Goal: Task Accomplishment & Management: Use online tool/utility

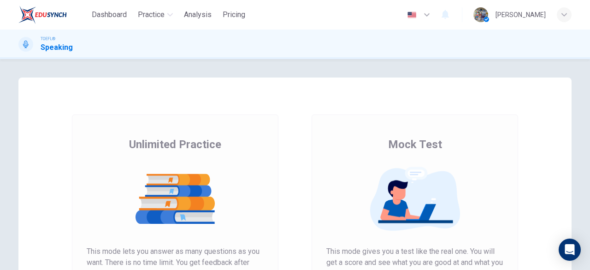
scroll to position [176, 0]
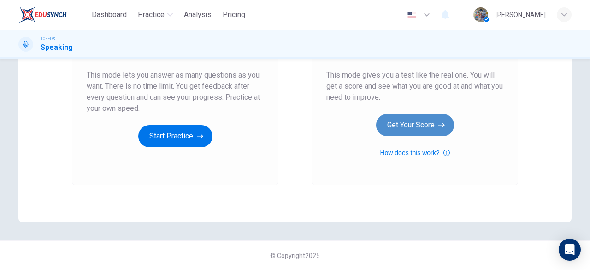
click at [399, 131] on button "Get Your Score" at bounding box center [415, 125] width 78 height 22
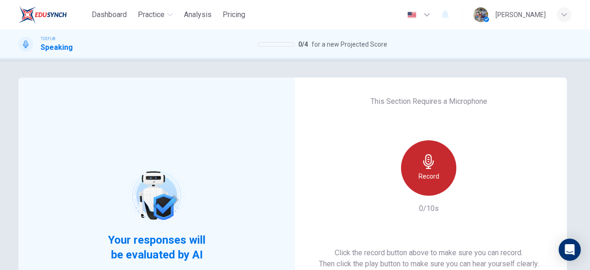
click at [430, 182] on div "Record" at bounding box center [428, 167] width 55 height 55
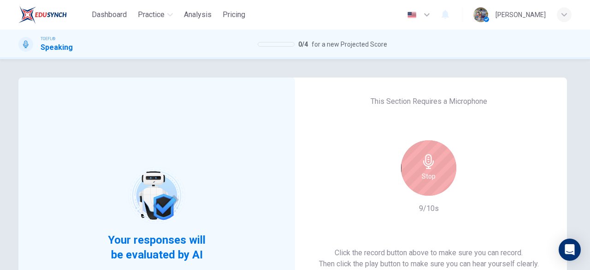
scroll to position [176, 0]
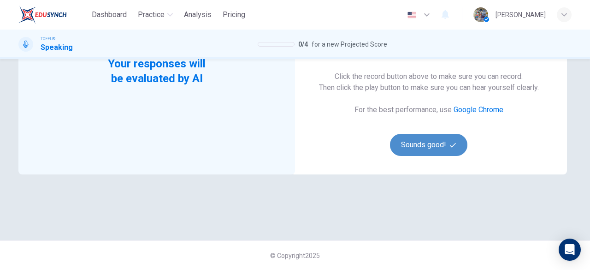
click at [420, 140] on button "Sounds good!" at bounding box center [428, 145] width 77 height 22
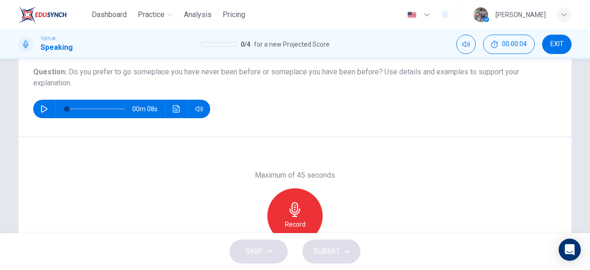
scroll to position [102, 0]
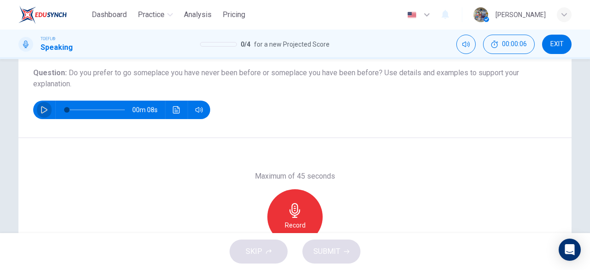
click at [41, 107] on icon "button" at bounding box center [44, 109] width 7 height 7
type input "0"
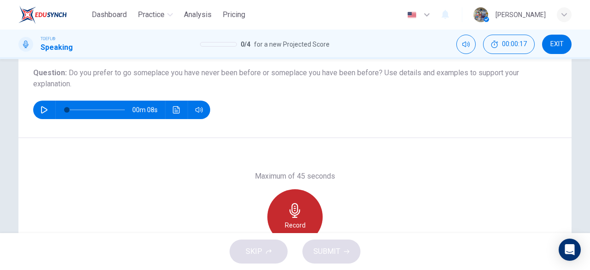
click at [288, 203] on icon "button" at bounding box center [295, 210] width 15 height 15
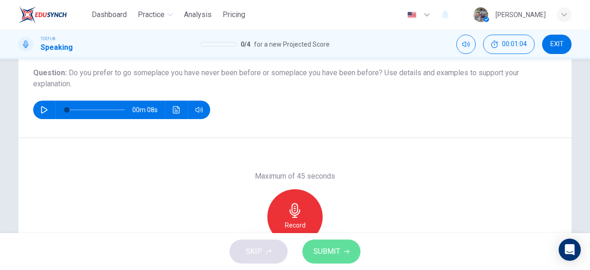
click at [324, 248] on span "SUBMIT" at bounding box center [326, 251] width 27 height 13
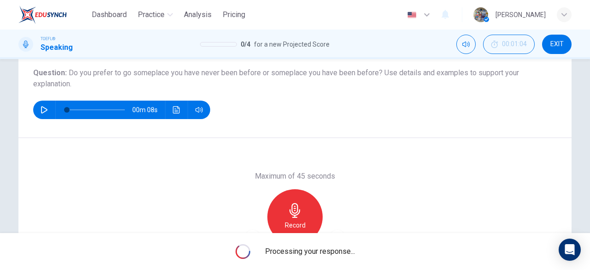
scroll to position [121, 0]
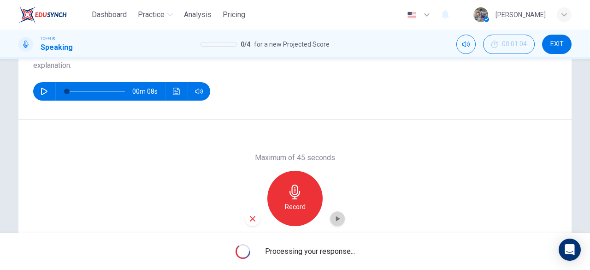
click at [333, 218] on icon "button" at bounding box center [337, 218] width 9 height 9
click at [584, 217] on div "Question 1 Question Type : Independent 1 Directions : You will now be asked to …" at bounding box center [295, 146] width 590 height 174
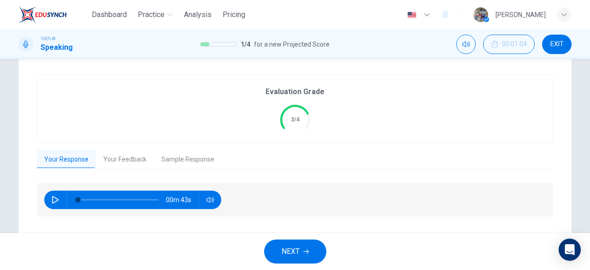
scroll to position [31, 0]
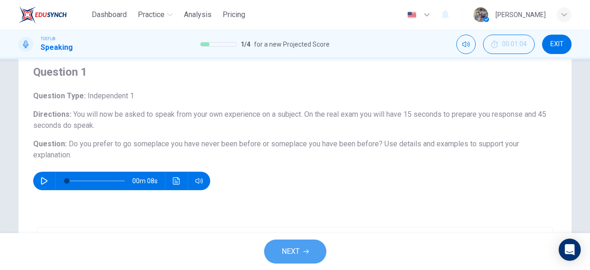
click at [293, 247] on span "NEXT" at bounding box center [291, 251] width 18 height 13
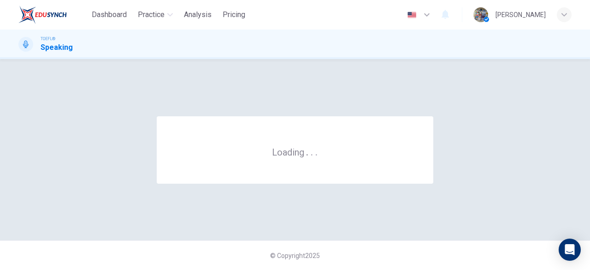
scroll to position [0, 0]
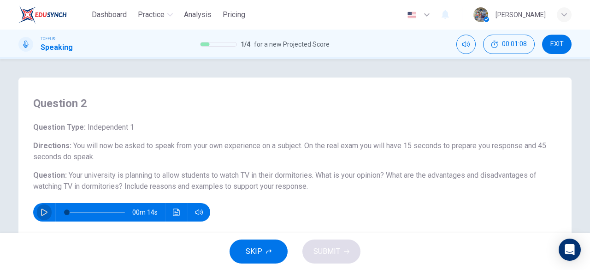
click at [41, 206] on button "button" at bounding box center [44, 212] width 15 height 18
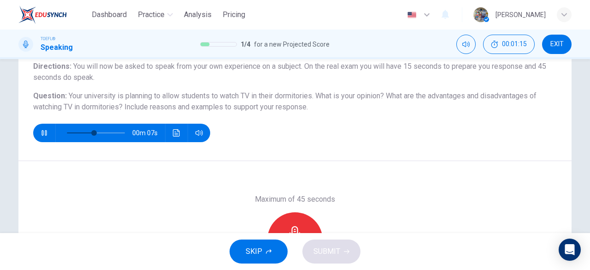
scroll to position [92, 0]
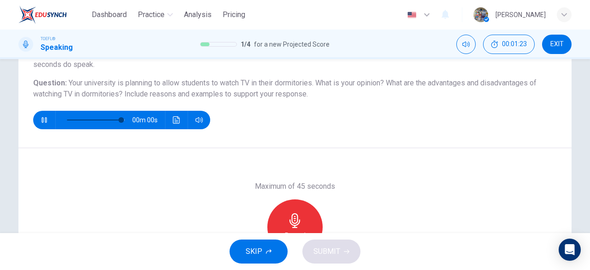
type input "0"
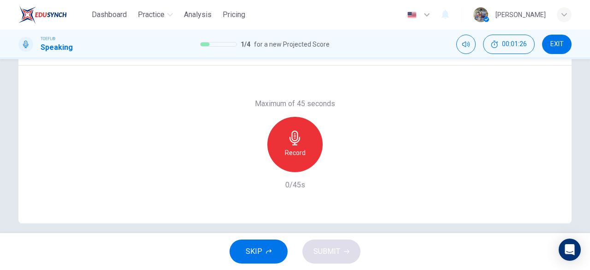
scroll to position [183, 0]
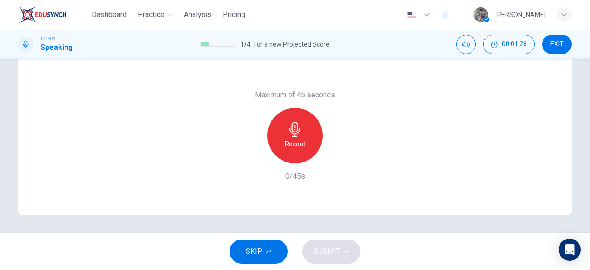
click at [304, 142] on div "Record" at bounding box center [294, 135] width 55 height 55
click at [317, 242] on button "SUBMIT" at bounding box center [331, 251] width 58 height 24
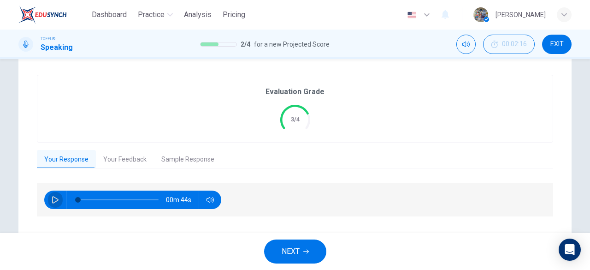
click at [48, 196] on button "button" at bounding box center [55, 199] width 15 height 18
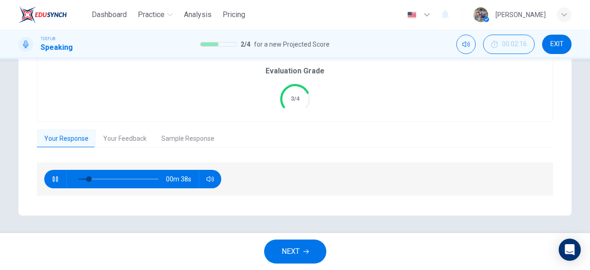
scroll to position [31, 0]
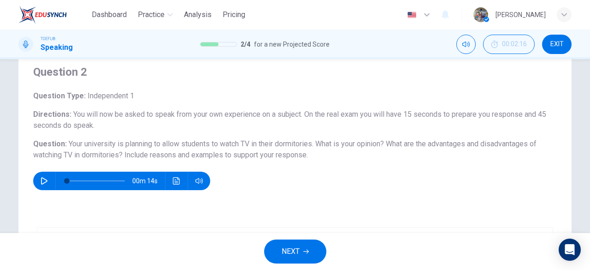
drag, startPoint x: 310, startPoint y: 158, endPoint x: 97, endPoint y: 141, distance: 213.6
click at [92, 140] on h6 "Question : Your university is planning to allow students to watch TV in their d…" at bounding box center [295, 149] width 524 height 22
click at [224, 145] on span "Your university is planning to allow students to watch TV in their dormitories.…" at bounding box center [284, 149] width 503 height 20
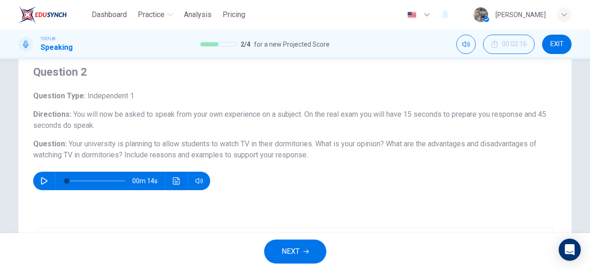
click at [224, 145] on span "Your university is planning to allow students to watch TV in their dormitories.…" at bounding box center [284, 149] width 503 height 20
drag, startPoint x: 224, startPoint y: 145, endPoint x: 200, endPoint y: 135, distance: 25.4
click at [210, 140] on span "Your university is planning to allow students to watch TV in their dormitories.…" at bounding box center [284, 149] width 503 height 20
drag, startPoint x: 24, startPoint y: 50, endPoint x: 259, endPoint y: 157, distance: 258.2
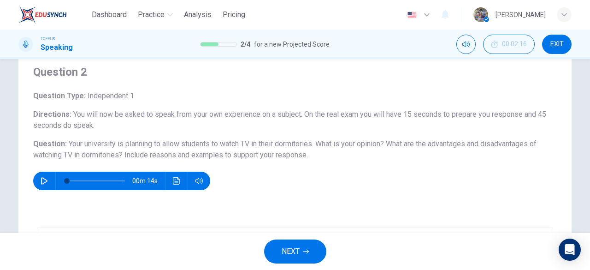
click at [259, 157] on div "Dashboard Practice Analysis Pricing English en ​ [PERSON_NAME] TOEFL® Speaking …" at bounding box center [295, 135] width 590 height 270
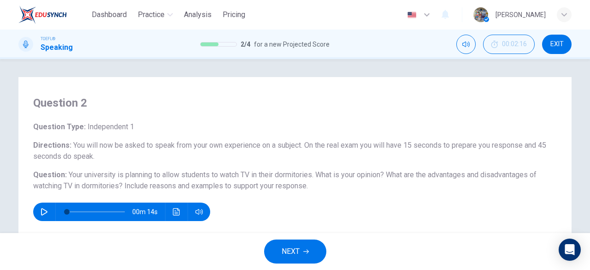
scroll to position [0, 0]
type input "0"
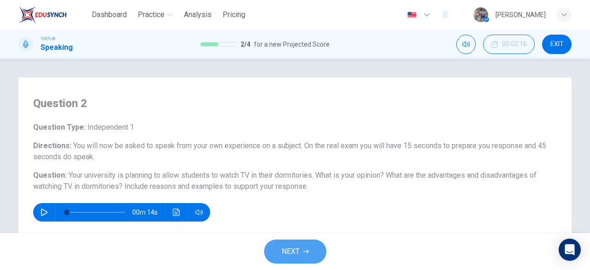
click at [279, 248] on button "NEXT" at bounding box center [295, 251] width 62 height 24
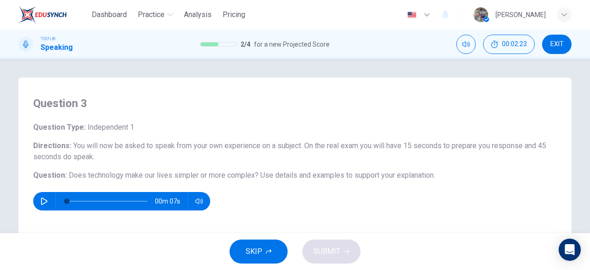
click at [43, 200] on icon "button" at bounding box center [44, 200] width 6 height 7
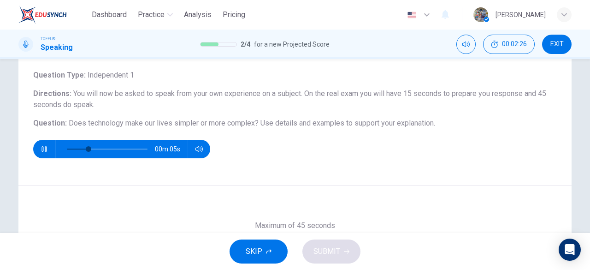
scroll to position [55, 0]
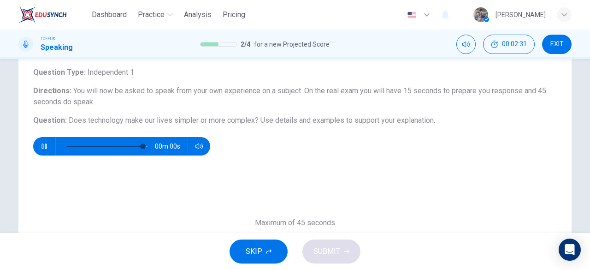
type input "0"
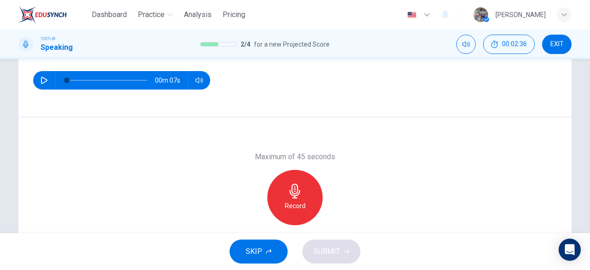
scroll to position [122, 0]
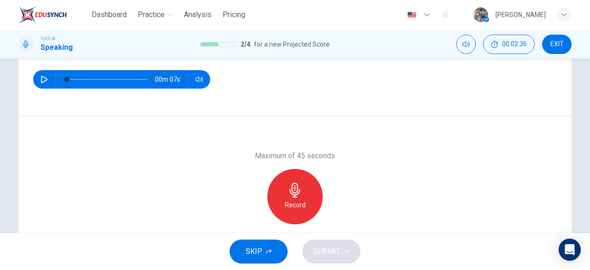
click at [292, 204] on h6 "Record" at bounding box center [295, 204] width 21 height 11
click at [342, 250] on button "SUBMIT" at bounding box center [331, 251] width 58 height 24
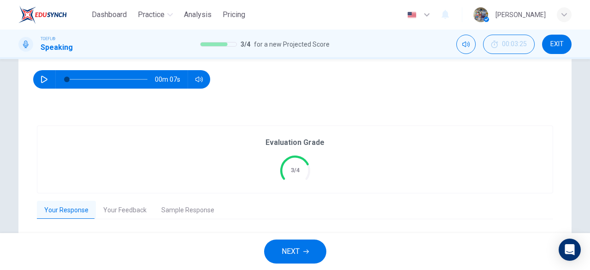
click at [287, 250] on span "NEXT" at bounding box center [291, 251] width 18 height 13
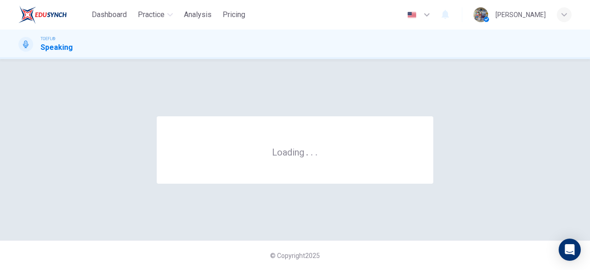
scroll to position [0, 0]
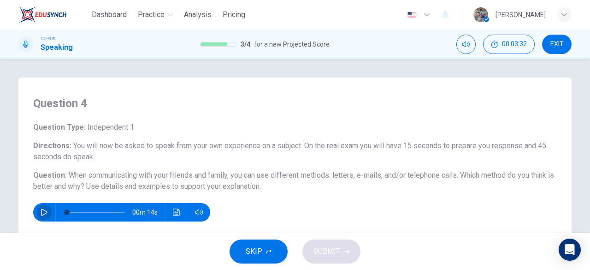
click at [41, 213] on icon "button" at bounding box center [44, 211] width 6 height 7
type input "0"
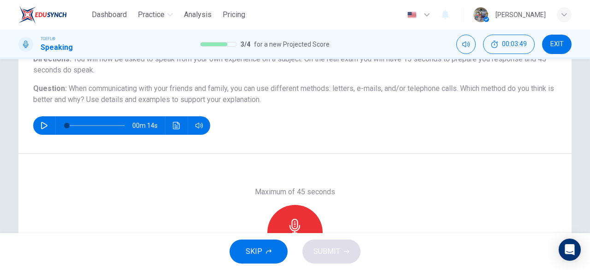
scroll to position [92, 0]
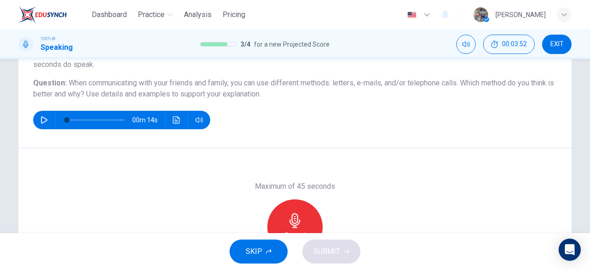
click at [304, 220] on div "Record" at bounding box center [294, 226] width 55 height 55
click at [306, 247] on button "SUBMIT" at bounding box center [331, 251] width 58 height 24
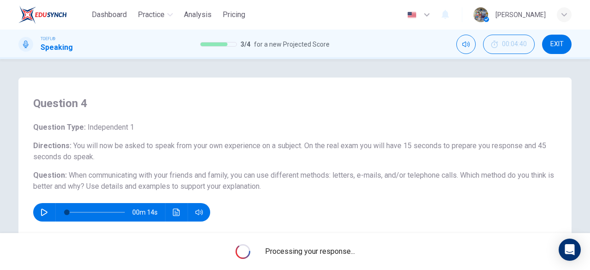
scroll to position [183, 0]
